Goal: Check status: Check status

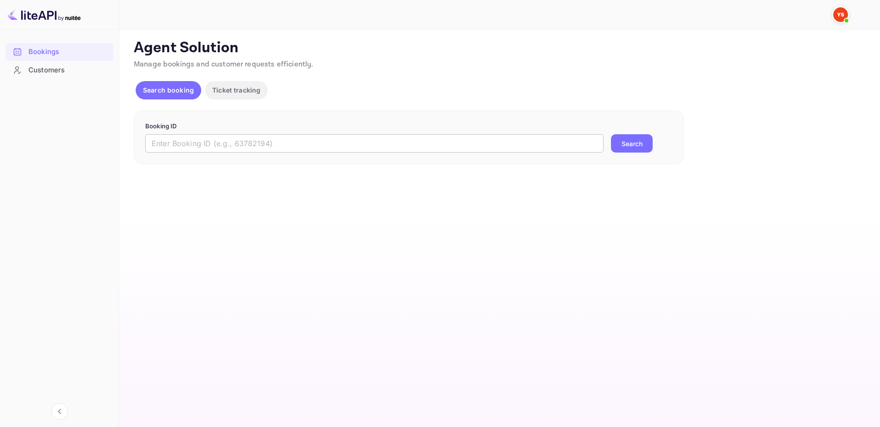
drag, startPoint x: 0, startPoint y: 0, endPoint x: 277, endPoint y: 150, distance: 314.9
click at [277, 150] on input "text" at bounding box center [374, 143] width 458 height 18
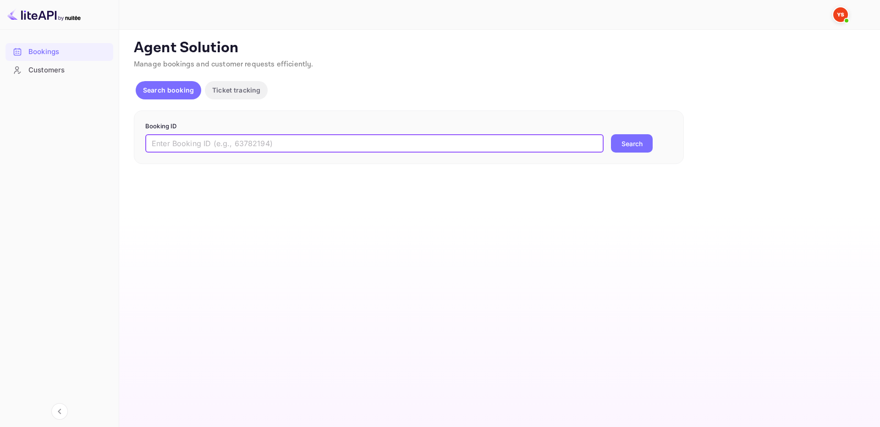
paste input "9265879"
type input "9265879"
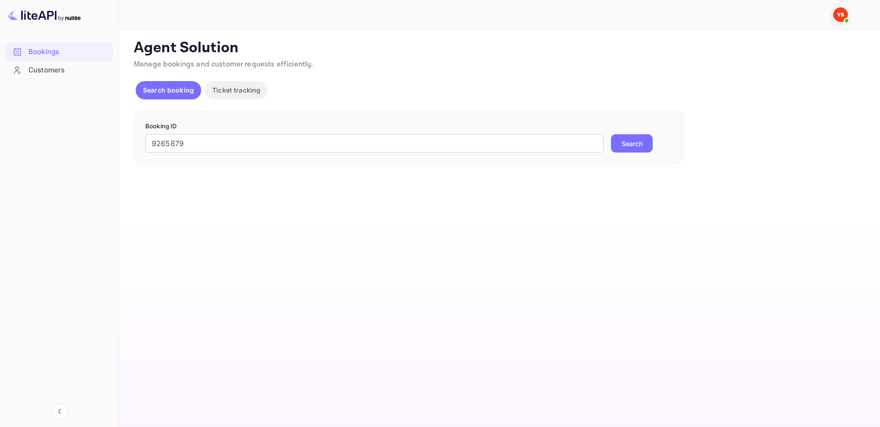
click at [625, 149] on button "Search" at bounding box center [632, 143] width 42 height 18
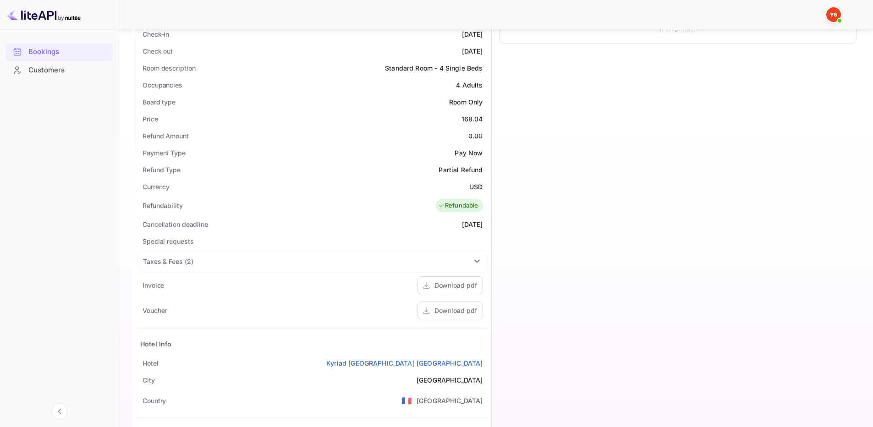
scroll to position [334, 0]
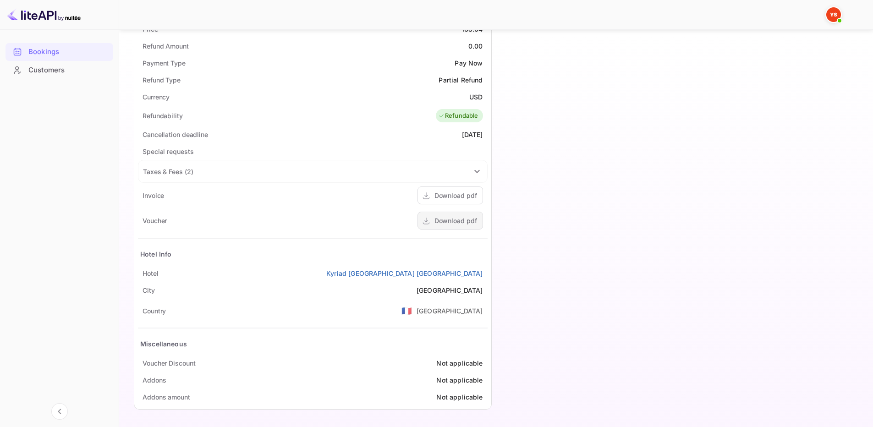
click at [447, 221] on div "Download pdf" at bounding box center [455, 221] width 43 height 10
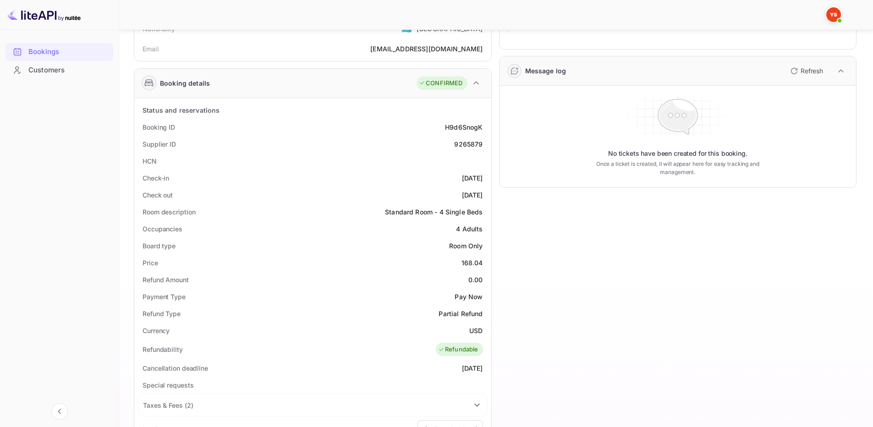
scroll to position [97, 0]
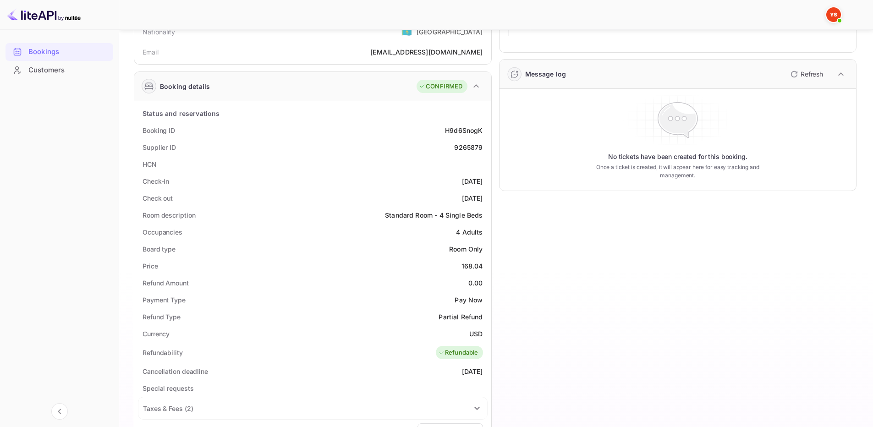
drag, startPoint x: 140, startPoint y: 128, endPoint x: 487, endPoint y: 193, distance: 352.8
click at [487, 193] on div "Status and reservations Booking ID H9d6SnogK Supplier ID 9265879 HCN Check-in […" at bounding box center [313, 373] width 350 height 537
copy div "Booking ID H9d6SnogK Supplier ID 9265879 HCN Check-in [DATE] Check out [DATE]"
click at [551, 259] on div "Timeline Booking confirmed # 3968836 Supplier ID: 9265879 [DATE] 15:21 Message …" at bounding box center [674, 307] width 365 height 691
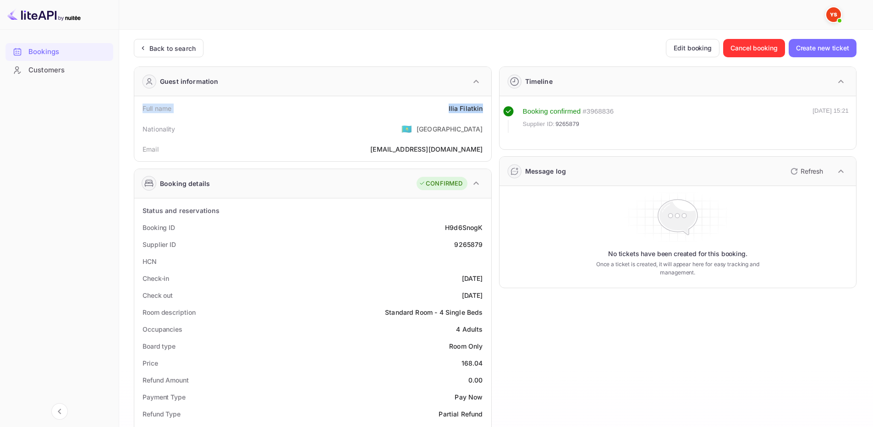
drag, startPoint x: 140, startPoint y: 110, endPoint x: 486, endPoint y: 112, distance: 345.4
click at [486, 112] on div "Full name [PERSON_NAME]" at bounding box center [313, 108] width 350 height 17
copy div "Full name [PERSON_NAME]"
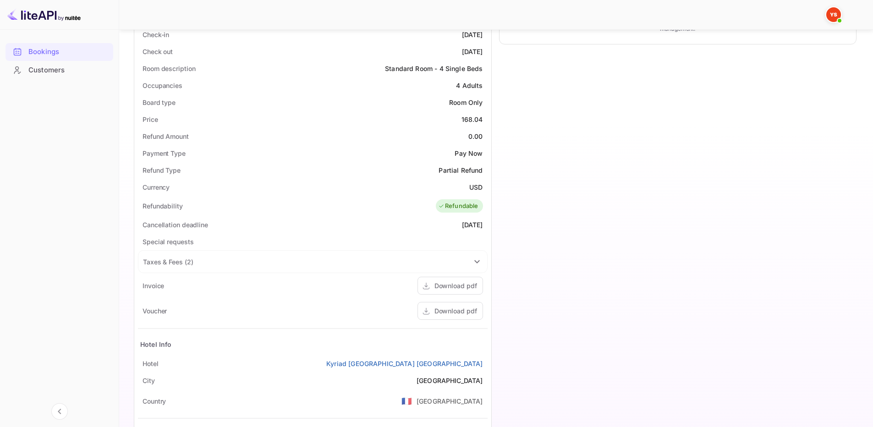
scroll to position [334, 0]
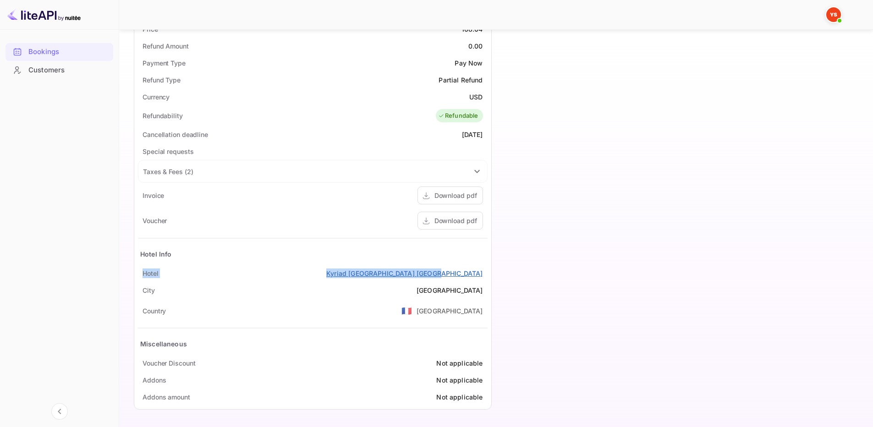
drag, startPoint x: 142, startPoint y: 273, endPoint x: 482, endPoint y: 278, distance: 340.0
click at [482, 278] on div "[GEOGRAPHIC_DATA] [GEOGRAPHIC_DATA] [GEOGRAPHIC_DATA]" at bounding box center [313, 273] width 350 height 17
copy div "[GEOGRAPHIC_DATA] [GEOGRAPHIC_DATA] [GEOGRAPHIC_DATA]"
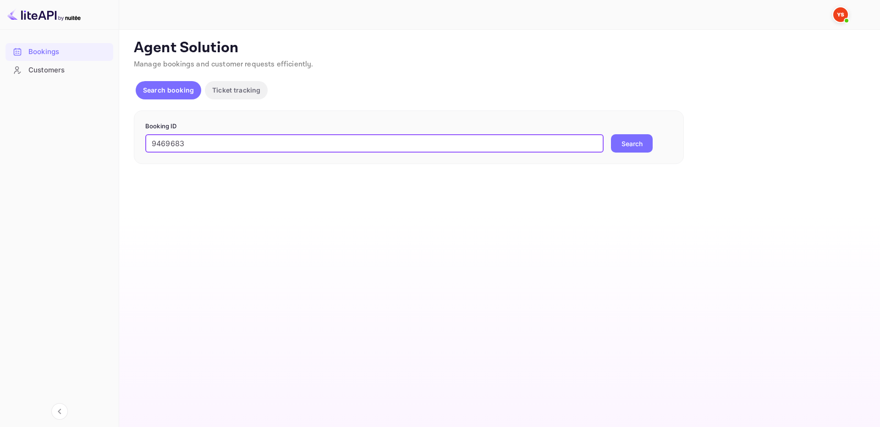
type input "9469683"
click at [611, 134] on button "Search" at bounding box center [632, 143] width 42 height 18
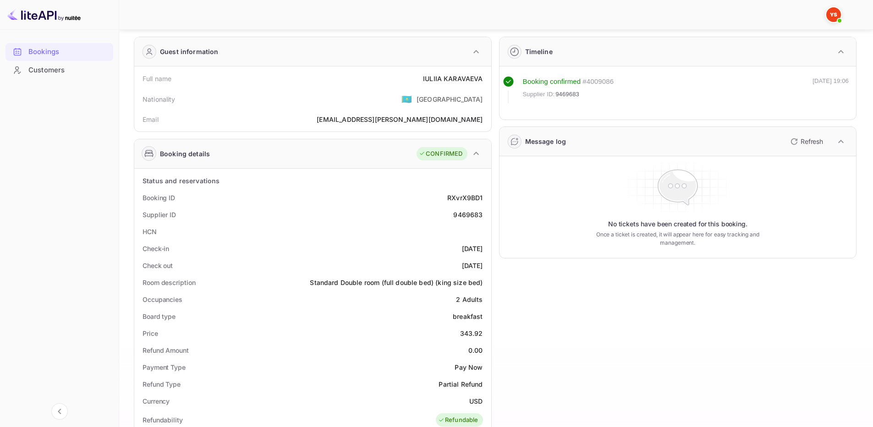
scroll to position [30, 0]
drag, startPoint x: 141, startPoint y: 196, endPoint x: 486, endPoint y: 268, distance: 352.0
click at [486, 268] on div "Status and reservations Booking ID RXvrX9BD1 Supplier ID 9469683 HCN Check-in 2…" at bounding box center [313, 429] width 350 height 514
copy div "Booking ID RXvrX9BD1 Supplier ID 9469683 HCN Check-in 2025-09-22 Check out 2025…"
click at [141, 74] on div "Full name IULIIA KARAVAEVA" at bounding box center [313, 78] width 350 height 17
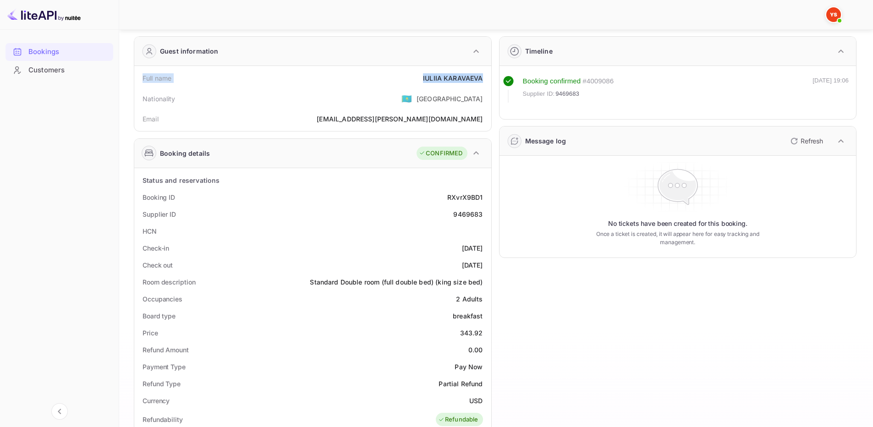
drag, startPoint x: 142, startPoint y: 79, endPoint x: 482, endPoint y: 79, distance: 339.5
click at [482, 79] on div "Full name IULIIA KARAVAEVA" at bounding box center [313, 78] width 350 height 17
copy div "Full name IULIIA KARAVAEVA"
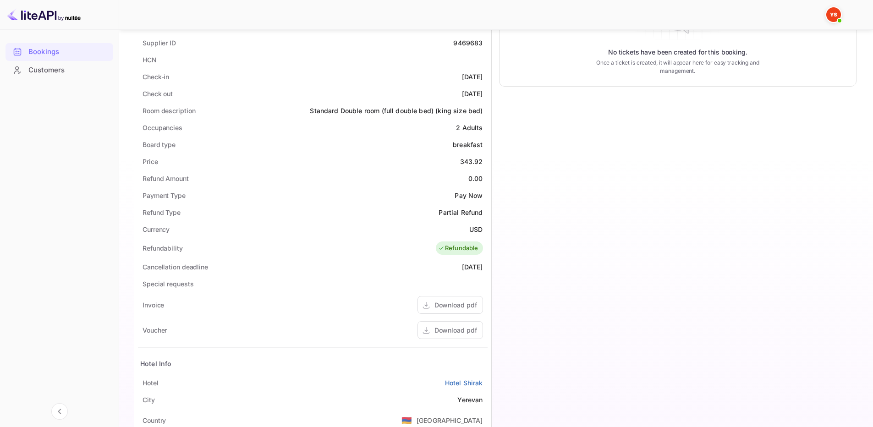
scroll to position [311, 0]
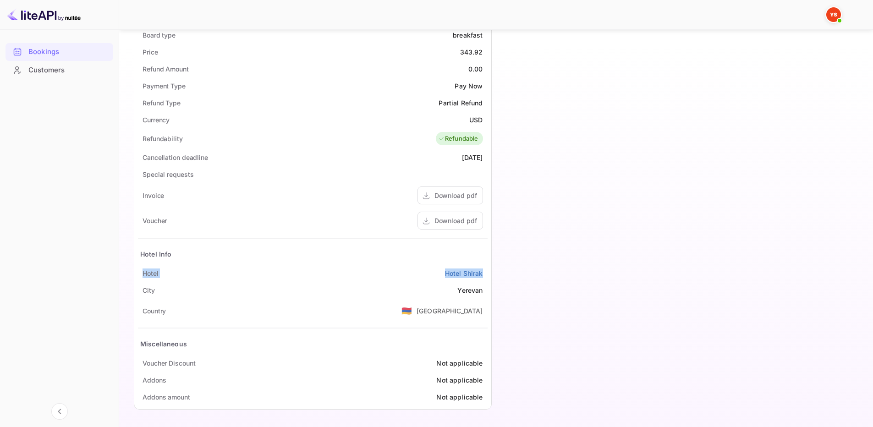
drag, startPoint x: 142, startPoint y: 275, endPoint x: 485, endPoint y: 272, distance: 342.2
click at [485, 272] on div "Hotel Hotel Shirak" at bounding box center [313, 273] width 350 height 17
copy div "Hotel Hotel Shirak"
